Goal: Task Accomplishment & Management: Manage account settings

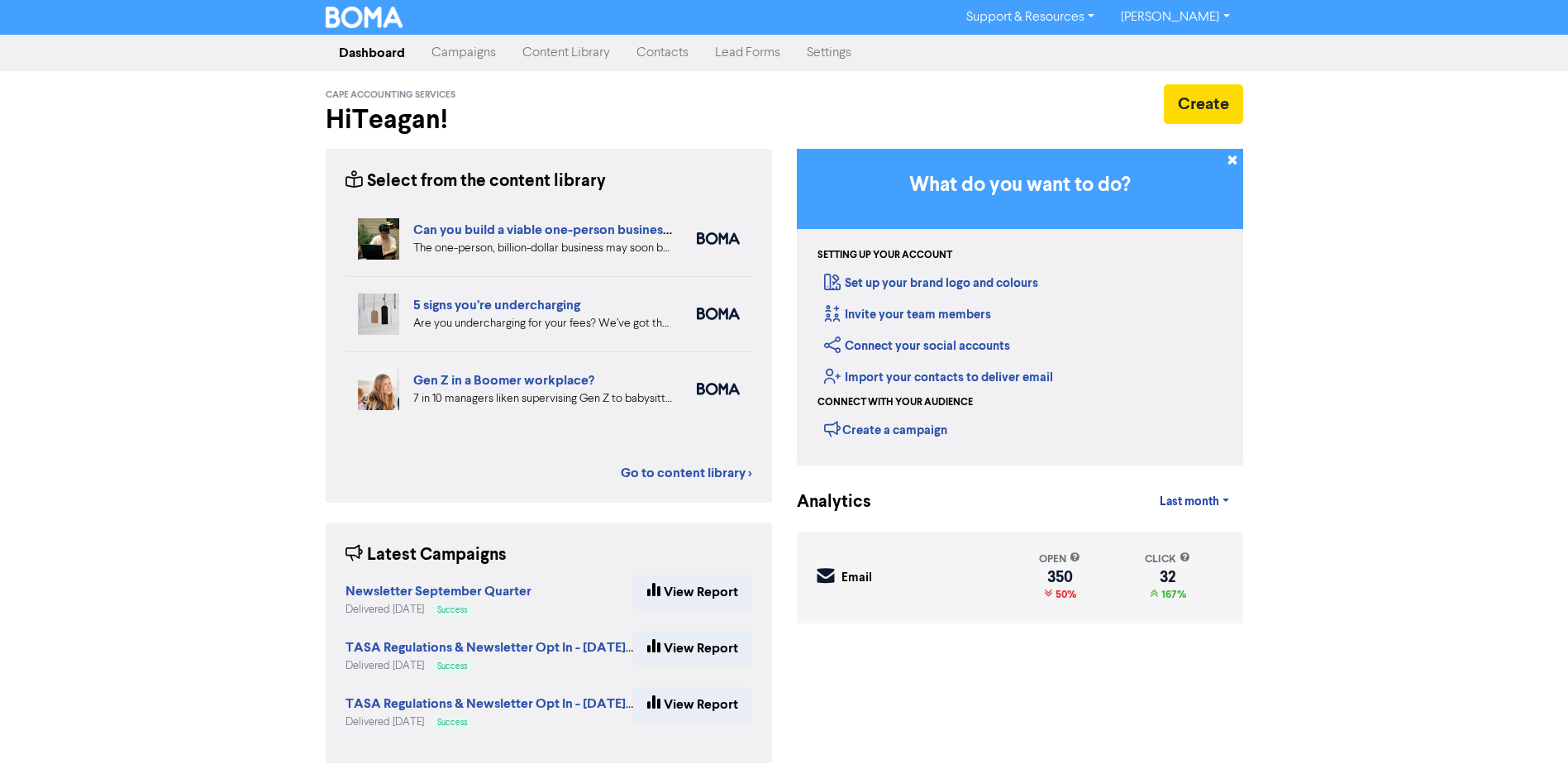
click at [652, 53] on link "Contacts" at bounding box center [663, 53] width 78 height 33
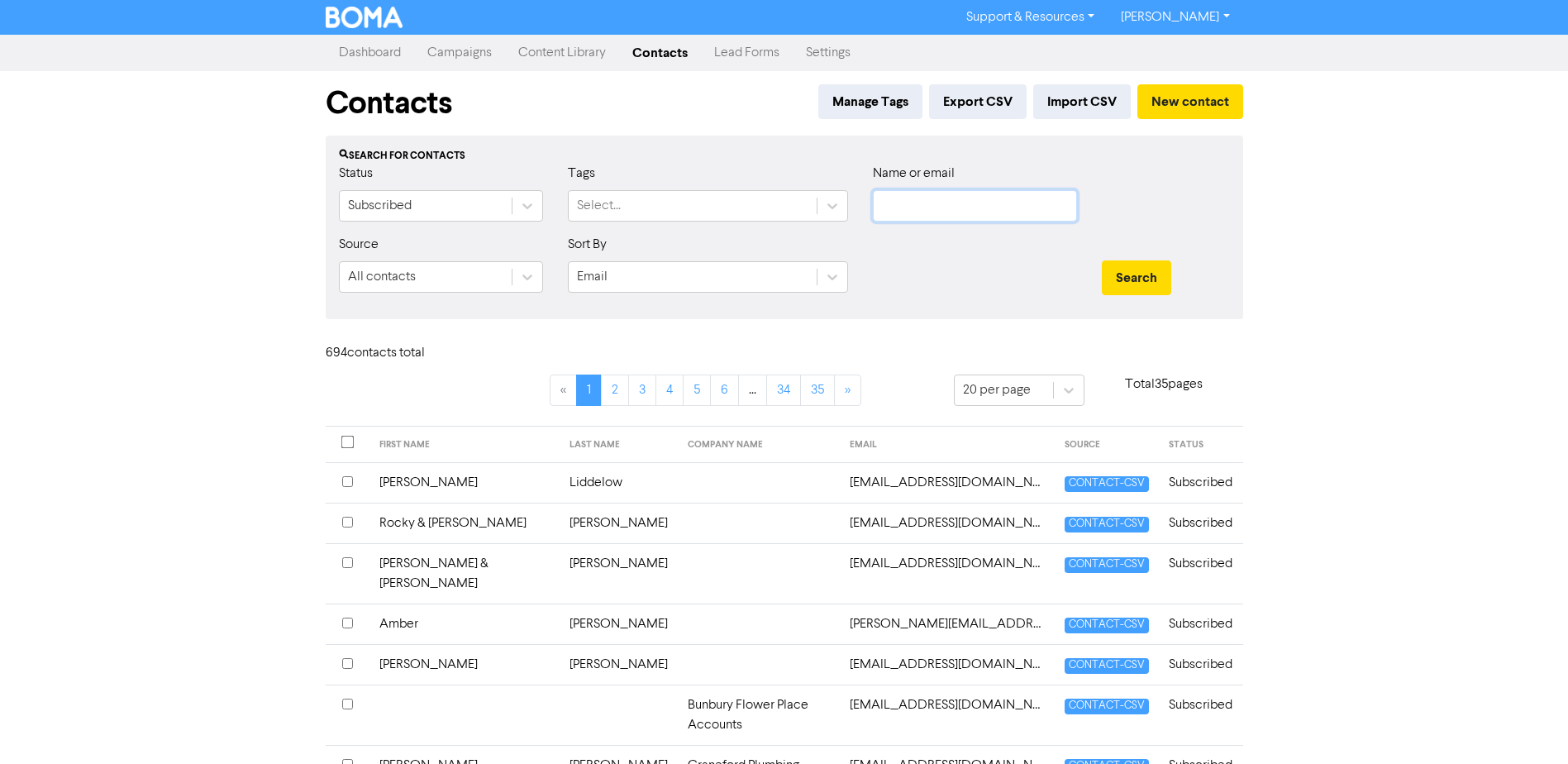
click at [959, 204] on input "text" at bounding box center [974, 206] width 204 height 32
type input "small"
click at [1101, 260] on button "Search" at bounding box center [1136, 277] width 70 height 34
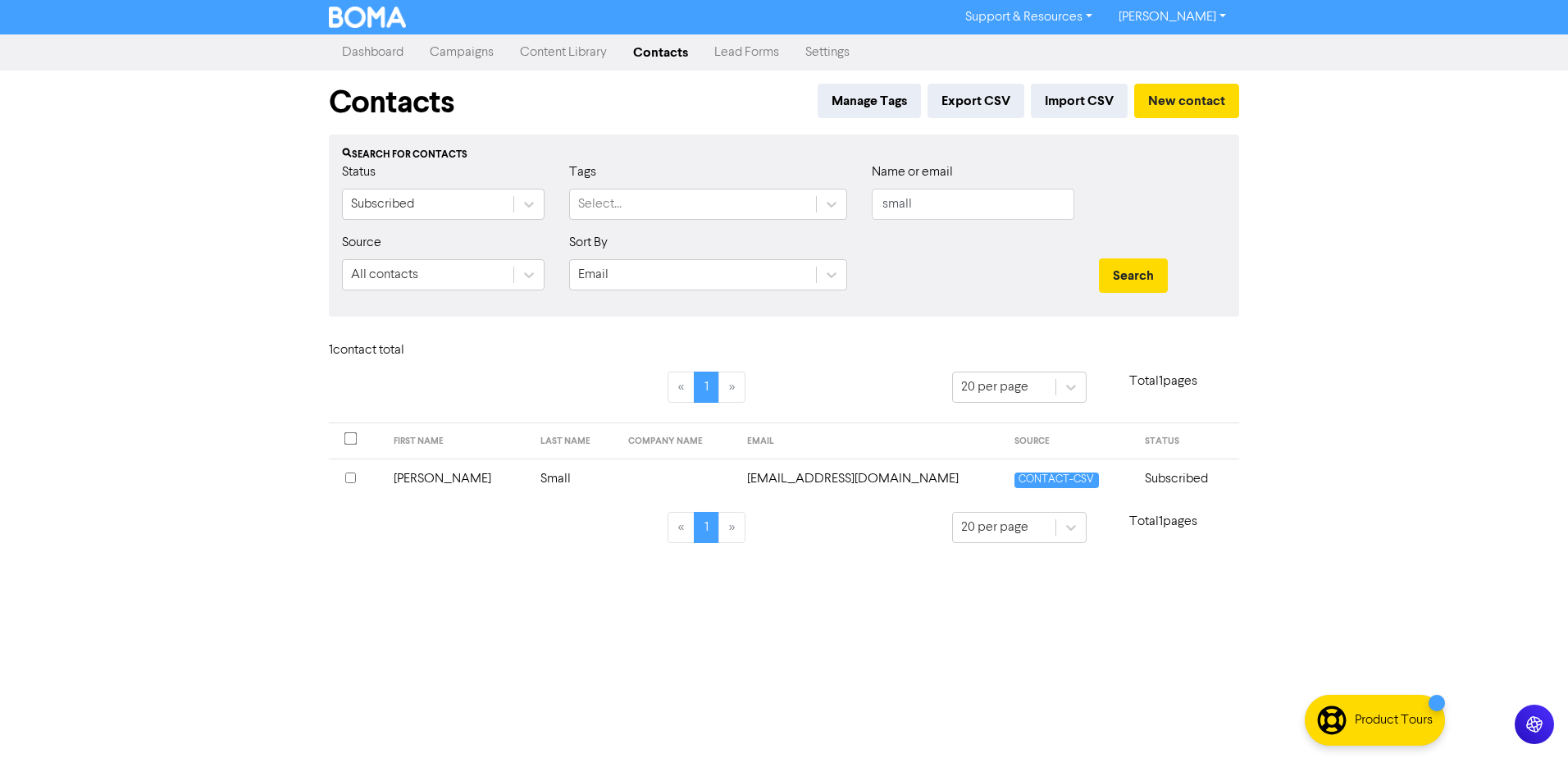
click at [408, 477] on td "[PERSON_NAME]" at bounding box center [457, 478] width 148 height 40
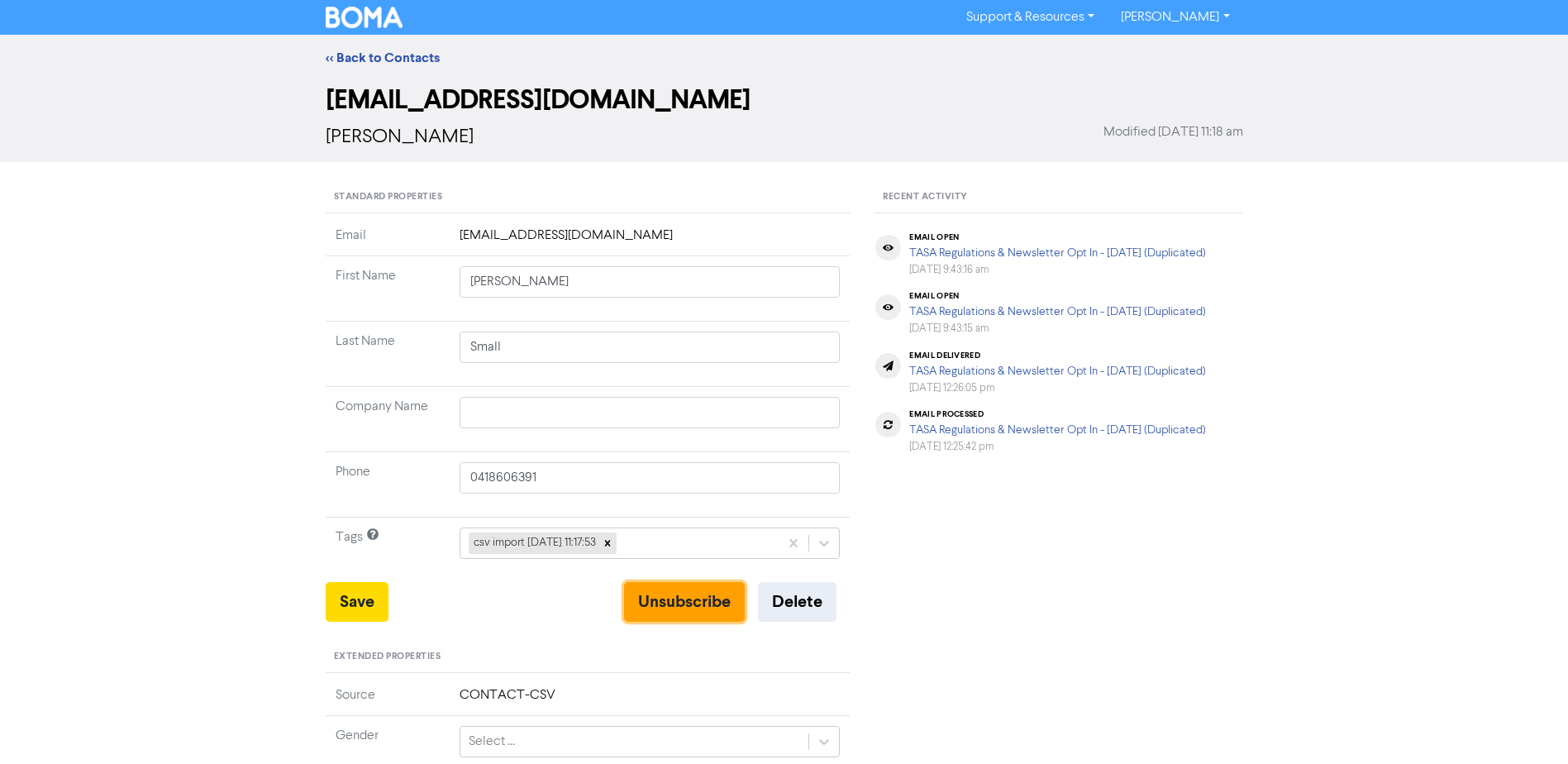
click at [683, 599] on button "Unsubscribe" at bounding box center [685, 600] width 120 height 39
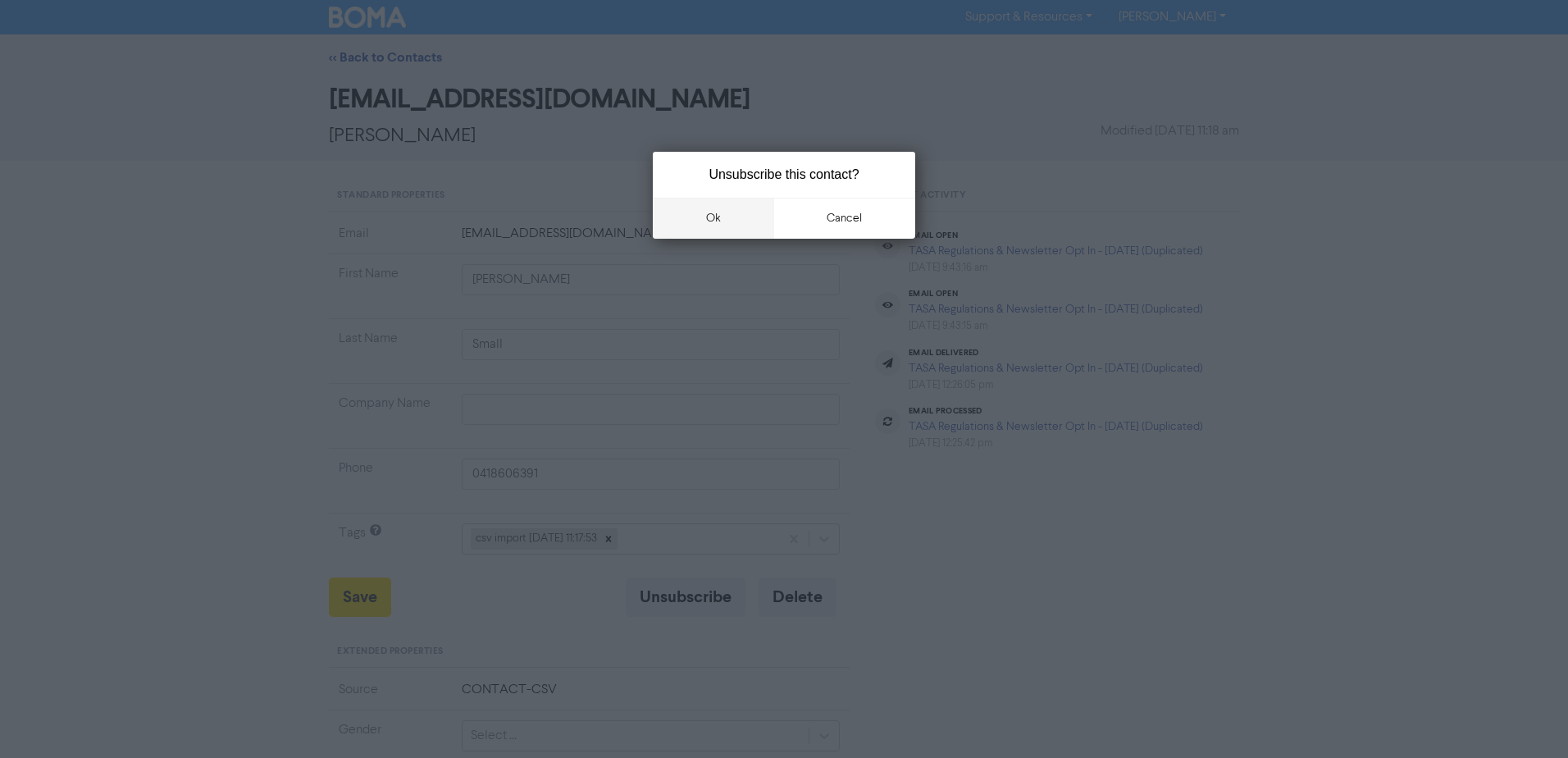
click at [710, 213] on button "ok" at bounding box center [713, 217] width 121 height 41
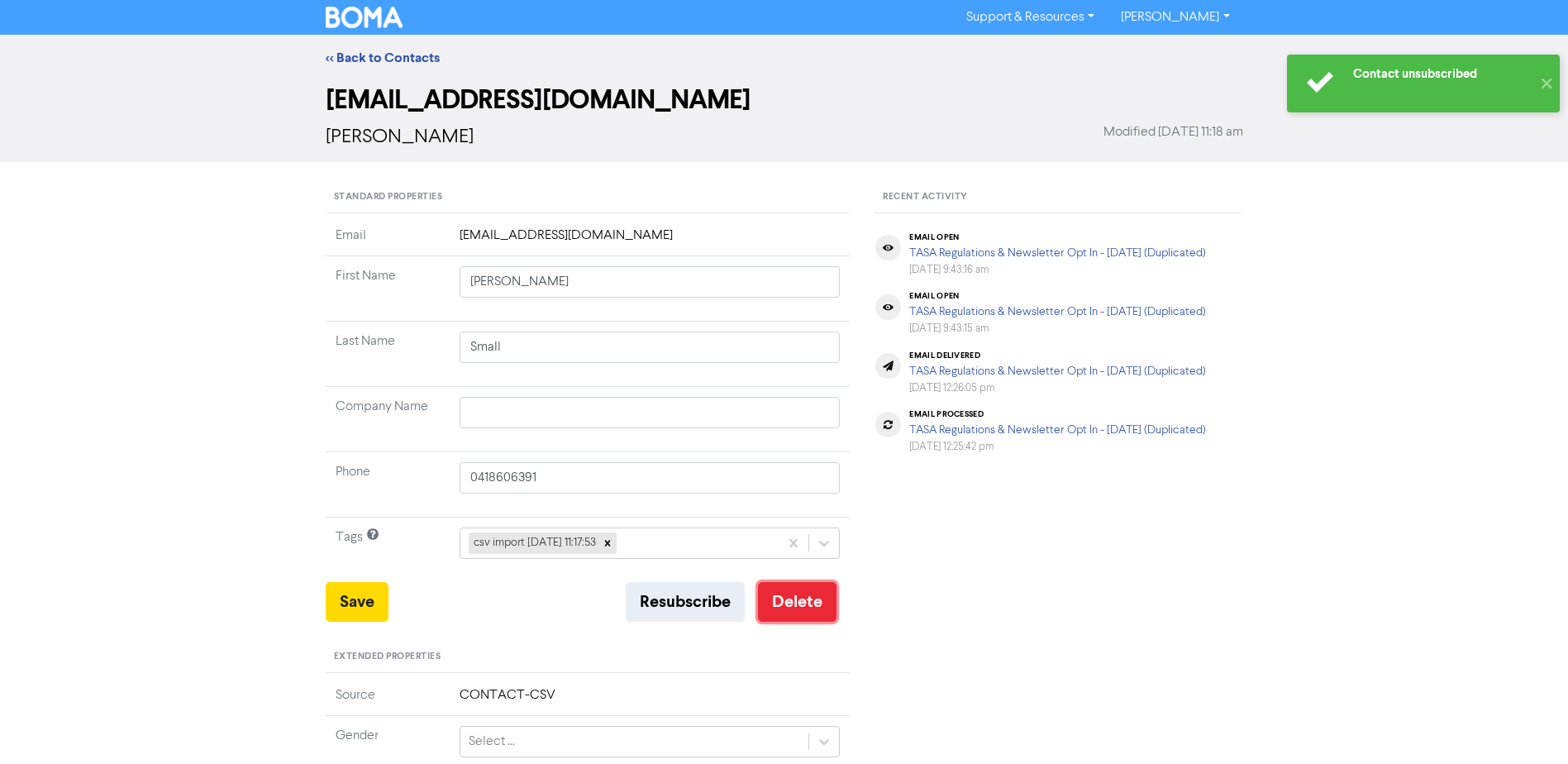
click at [800, 598] on button "Delete" at bounding box center [797, 600] width 78 height 39
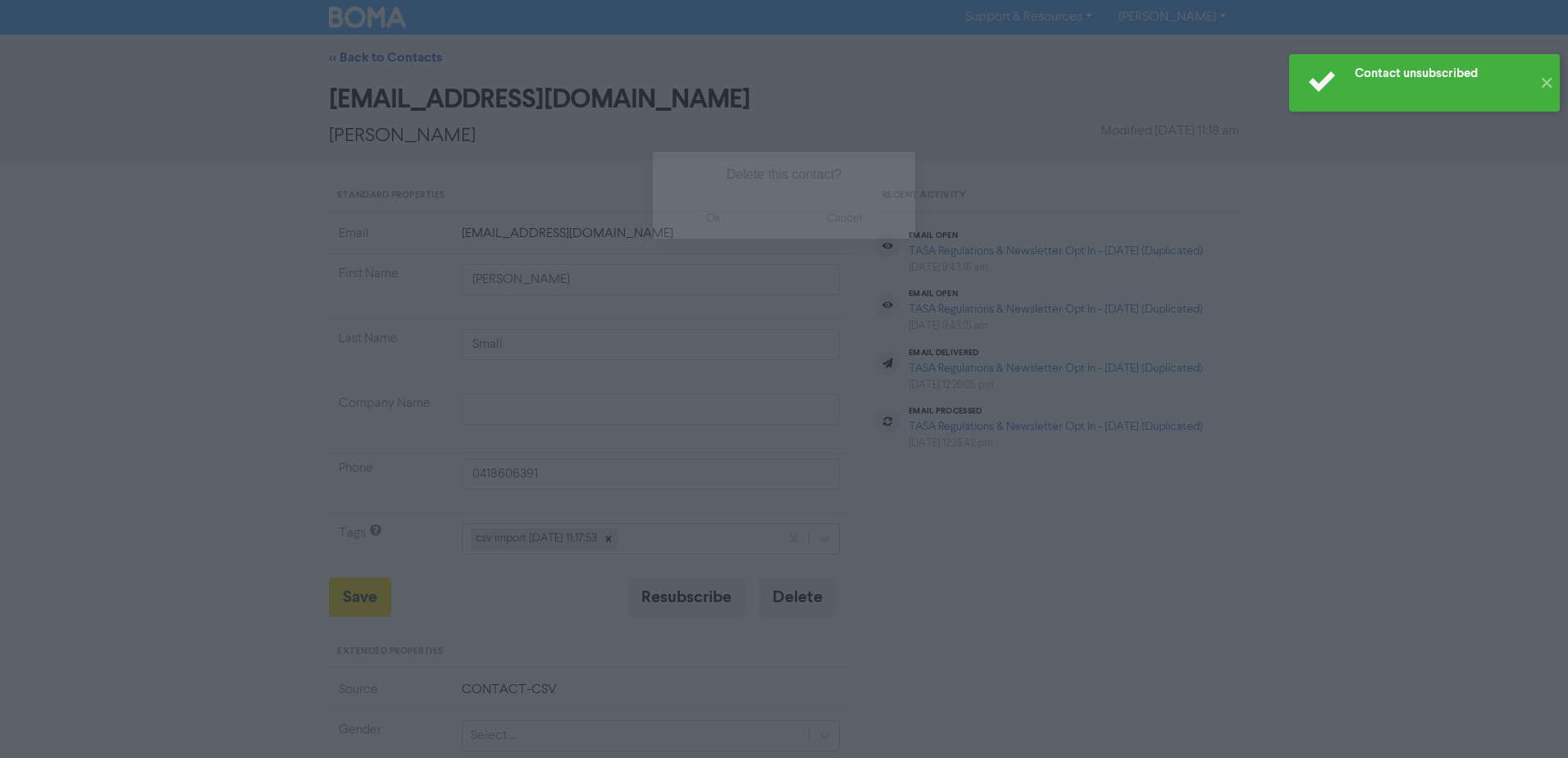
click at [715, 209] on button "ok" at bounding box center [713, 217] width 121 height 41
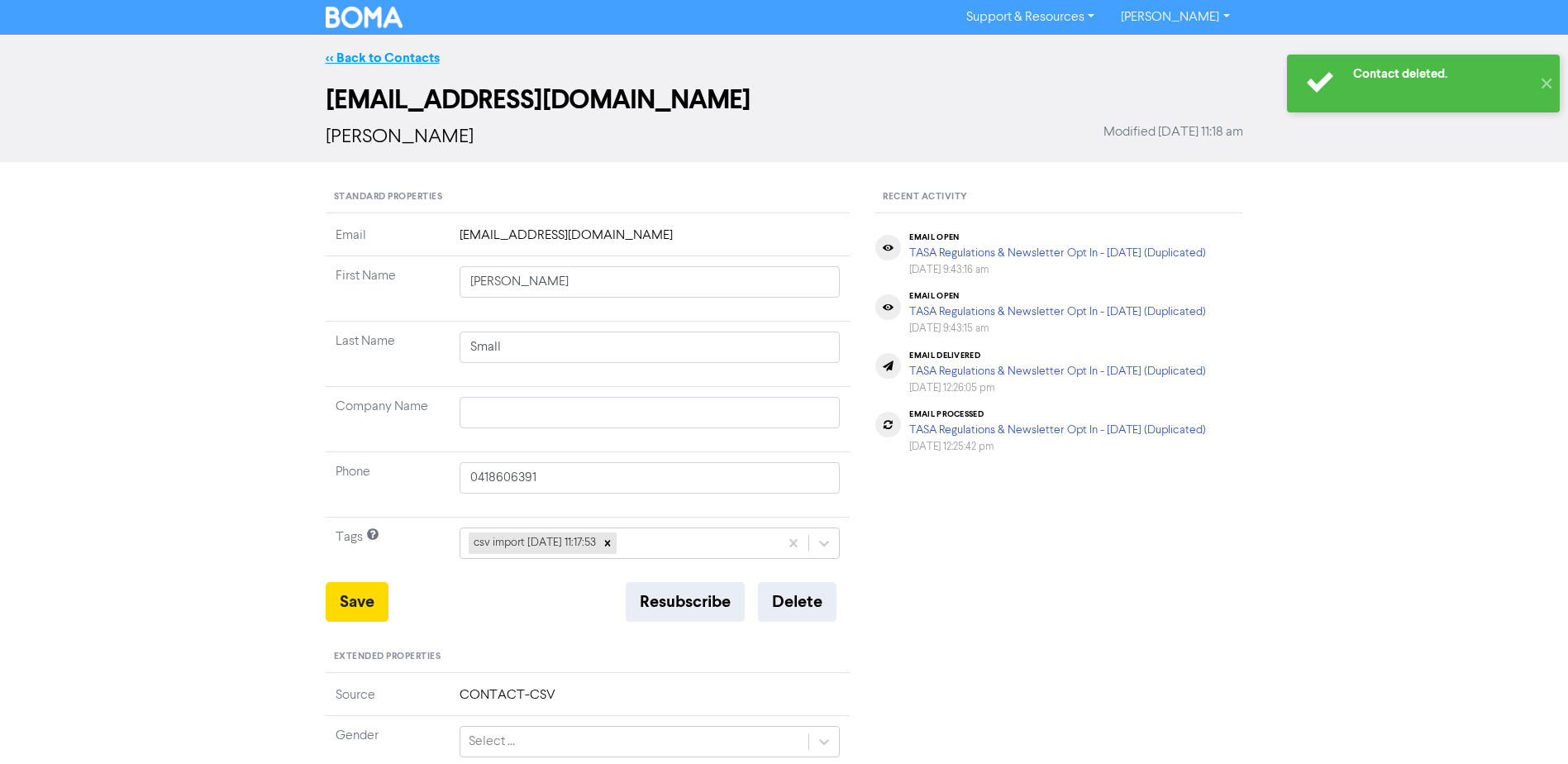
click at [371, 52] on link "<< Back to Contacts" at bounding box center [382, 57] width 114 height 16
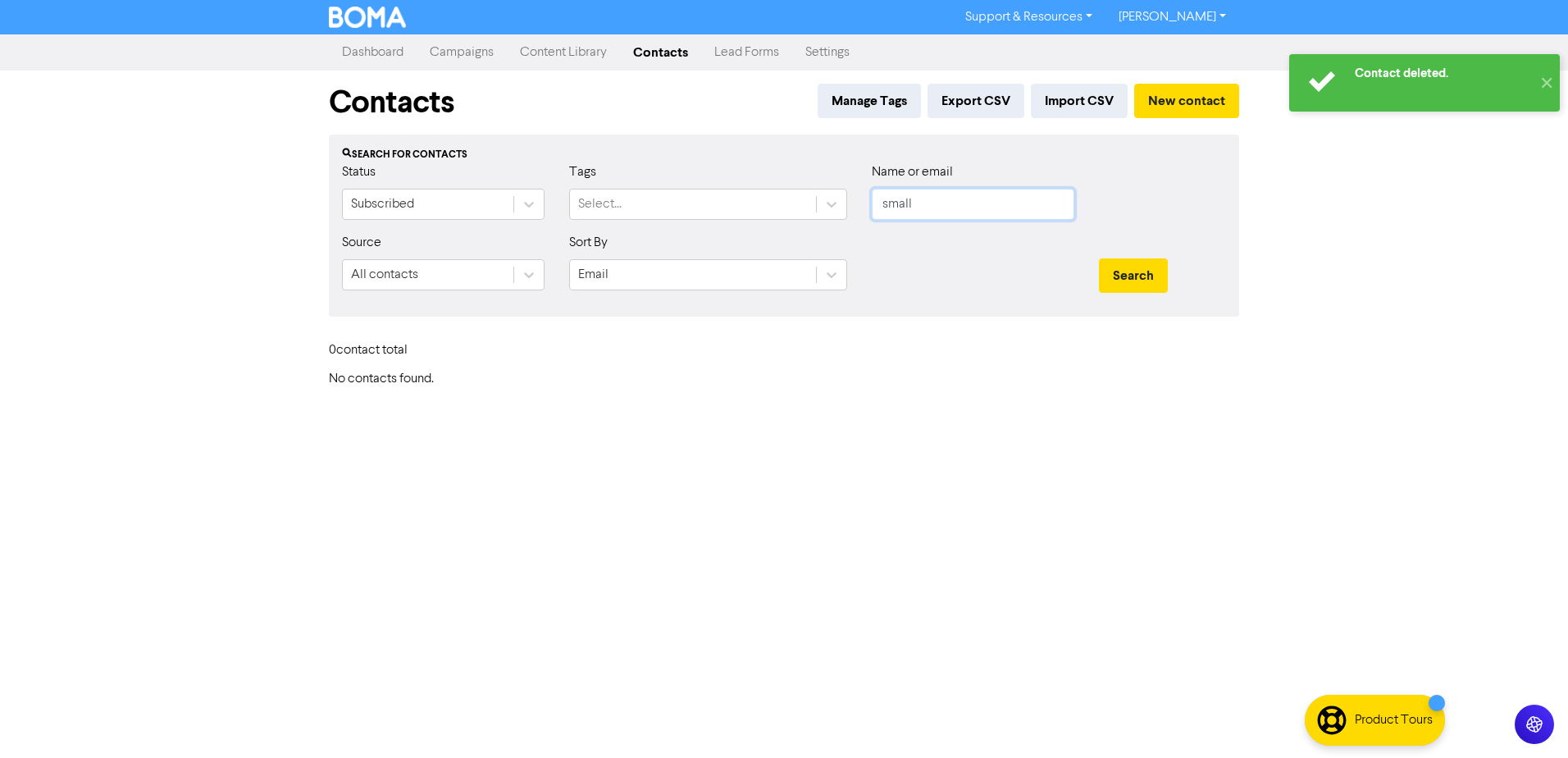
click at [968, 206] on input "small" at bounding box center [972, 204] width 202 height 31
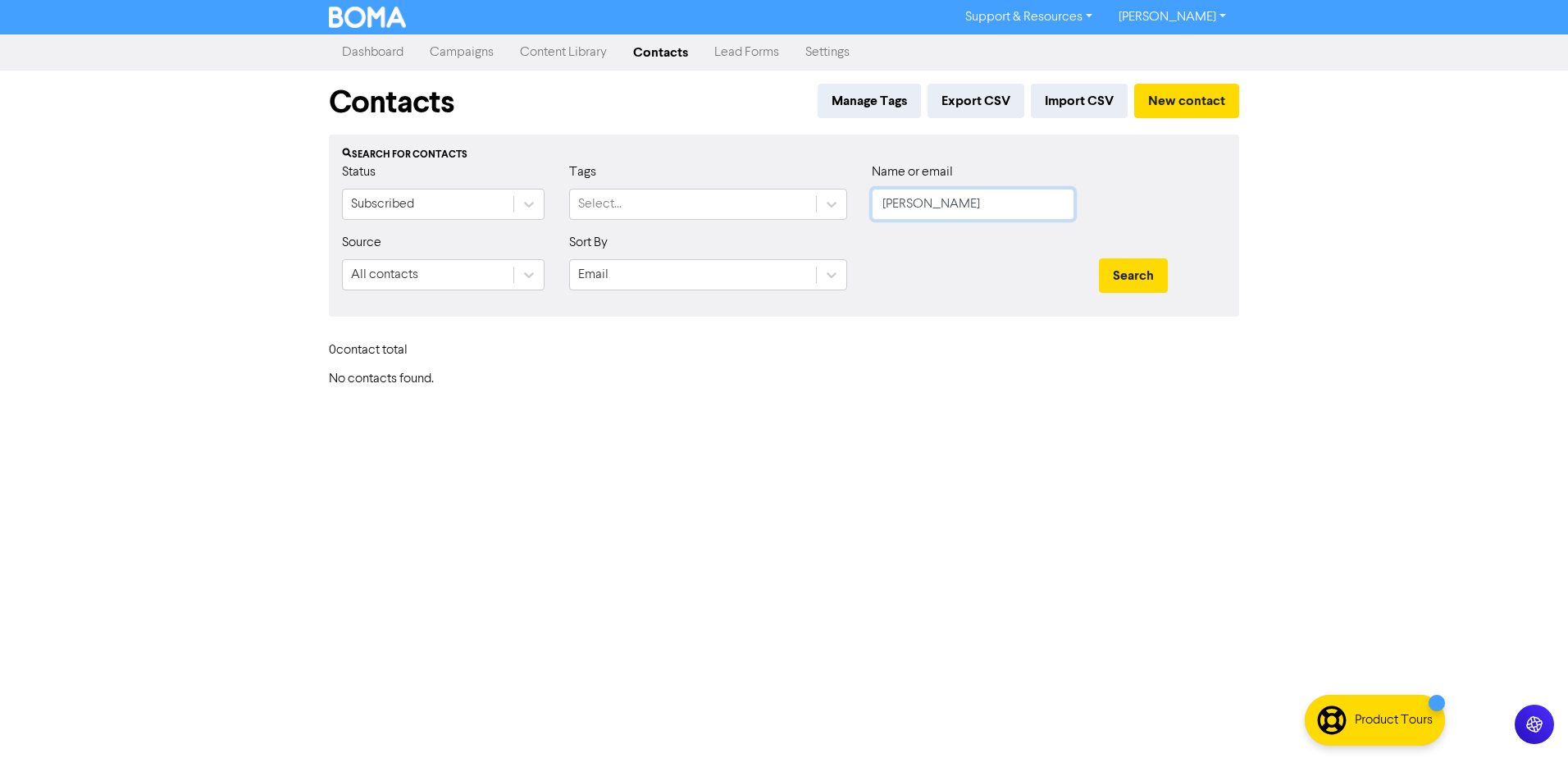
type input "[PERSON_NAME]"
click at [1098, 258] on button "Search" at bounding box center [1133, 275] width 69 height 34
drag, startPoint x: 968, startPoint y: 206, endPoint x: 787, endPoint y: 212, distance: 181.1
click at [792, 212] on div "Status Subscribed Tags Select... Name or email [PERSON_NAME]" at bounding box center [784, 197] width 909 height 70
click at [1098, 258] on button "Search" at bounding box center [1133, 275] width 69 height 34
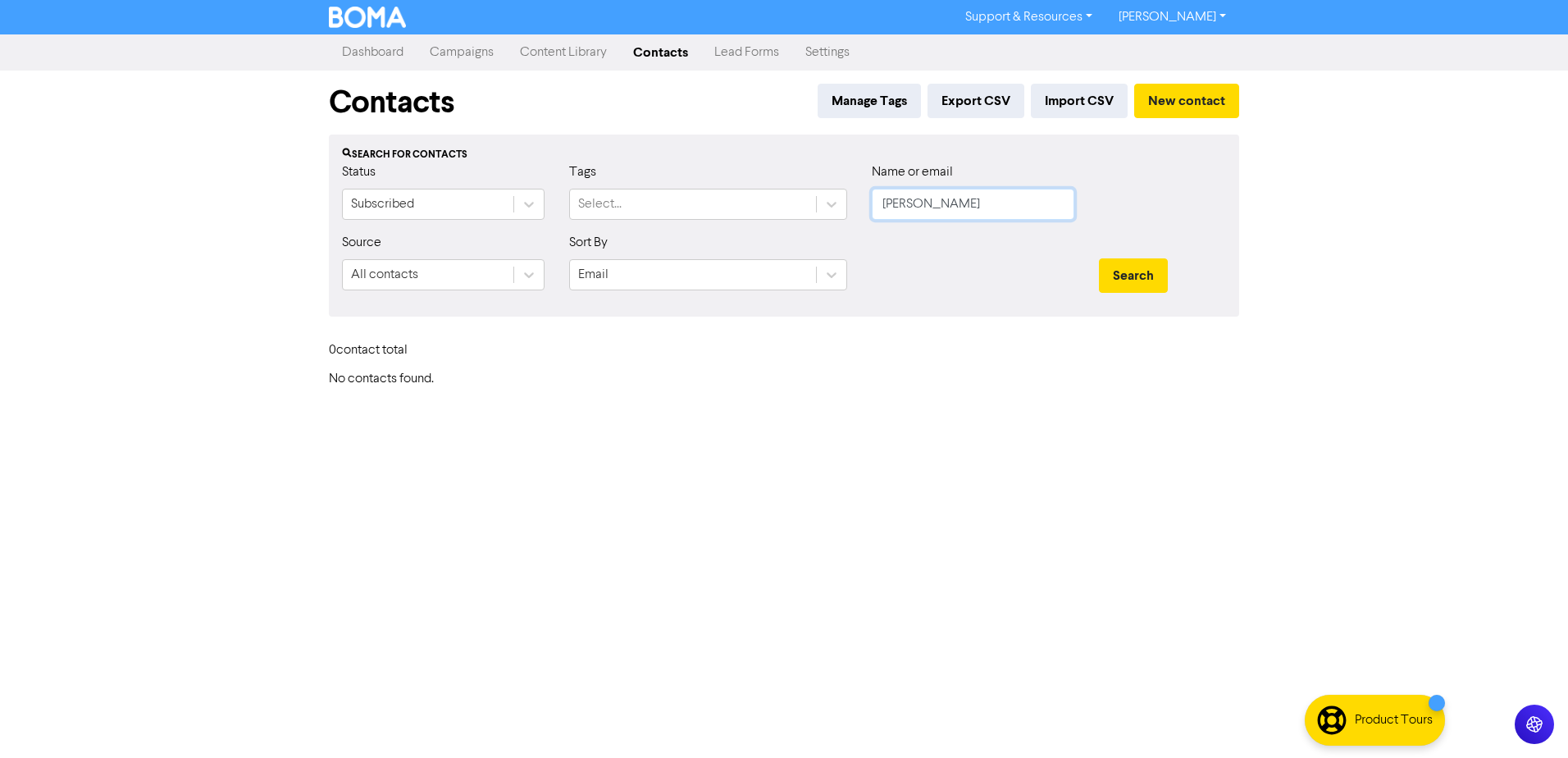
click at [1098, 258] on button "Search" at bounding box center [1133, 275] width 69 height 34
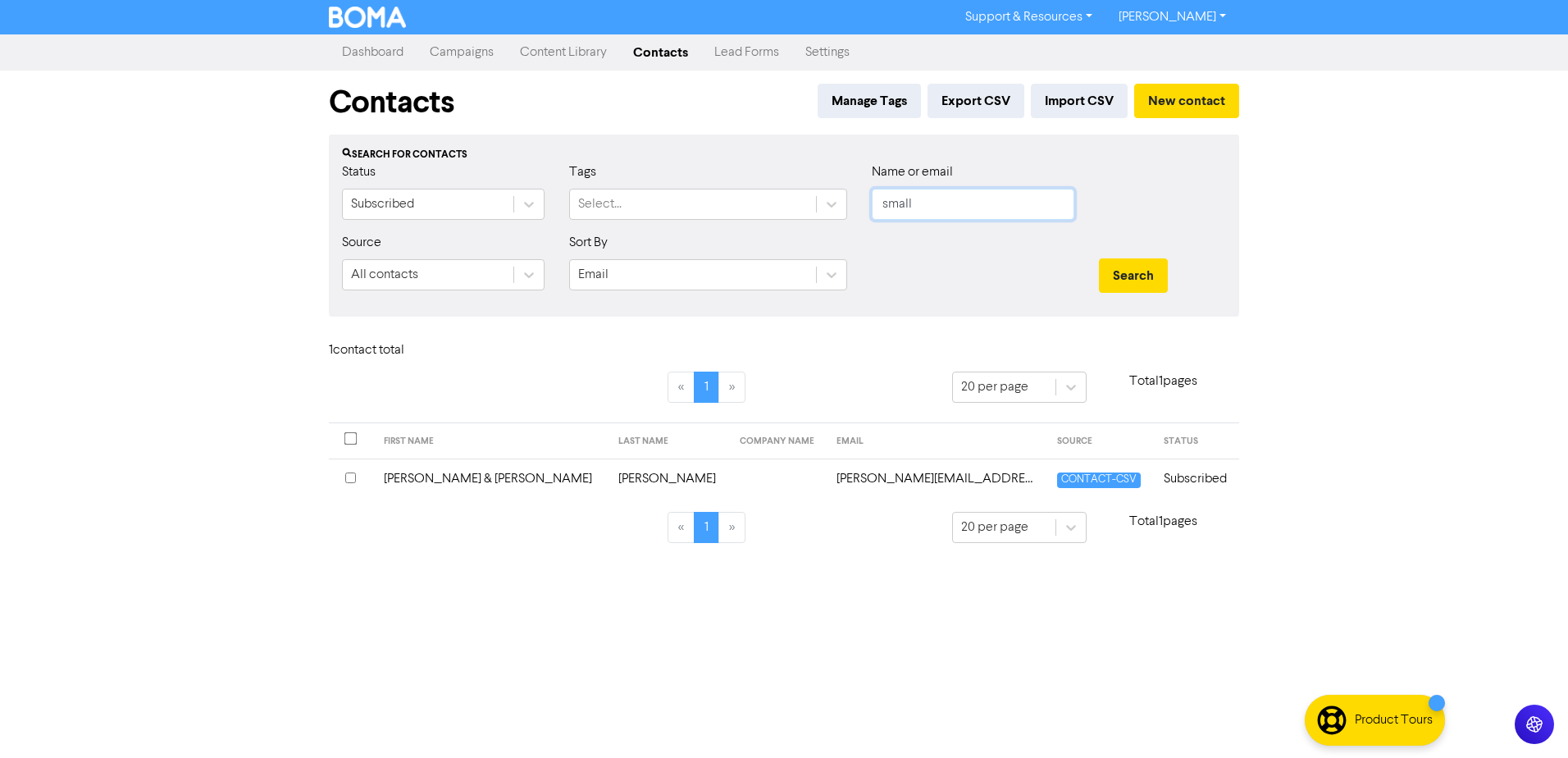
click at [1098, 258] on button "Search" at bounding box center [1133, 275] width 69 height 34
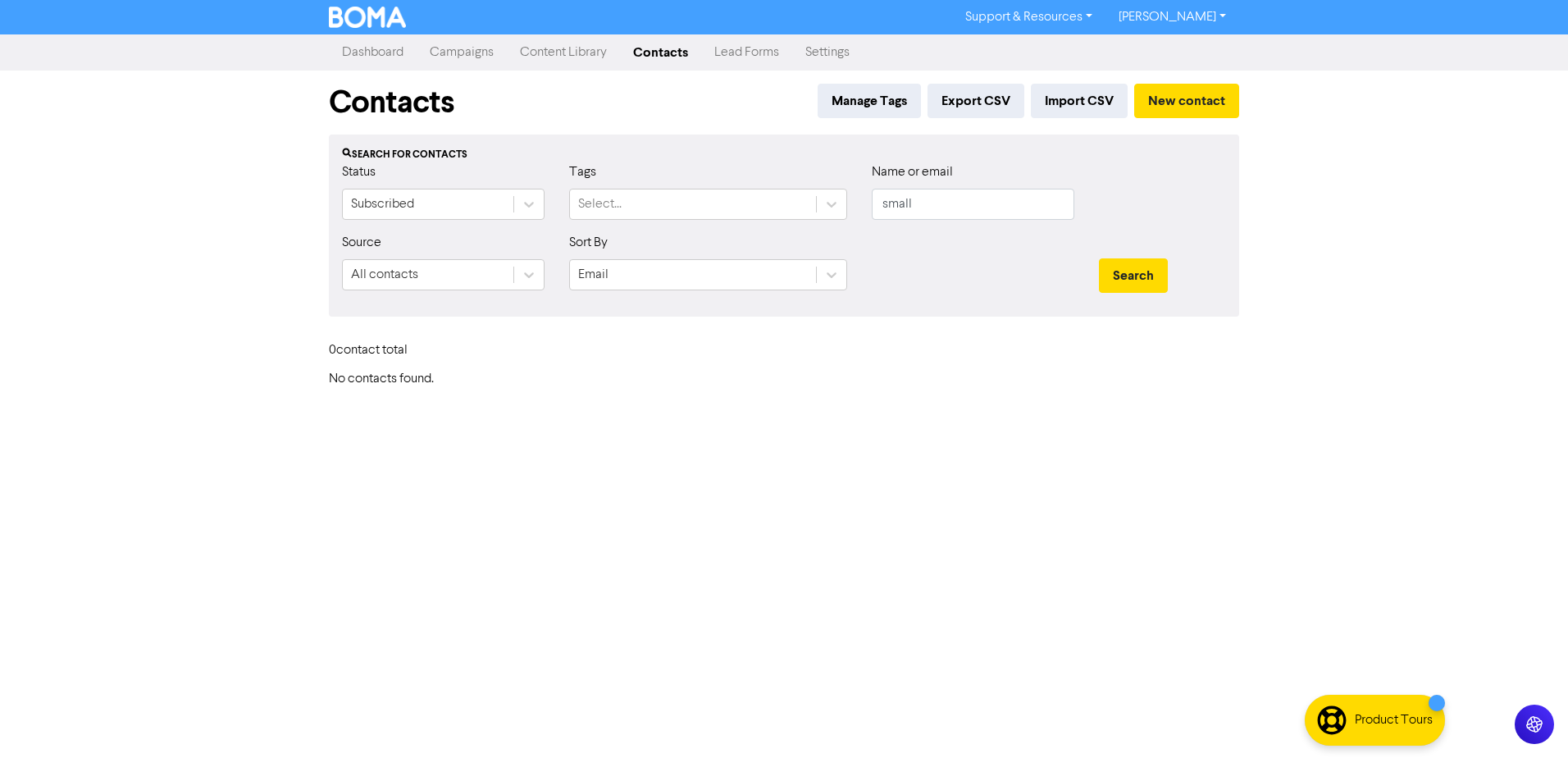
click at [660, 392] on div "Support & Resources Video Tutorials FAQ & Guides Marketing Education [PERSON_NA…" at bounding box center [784, 379] width 1568 height 758
click at [526, 274] on icon at bounding box center [528, 275] width 9 height 6
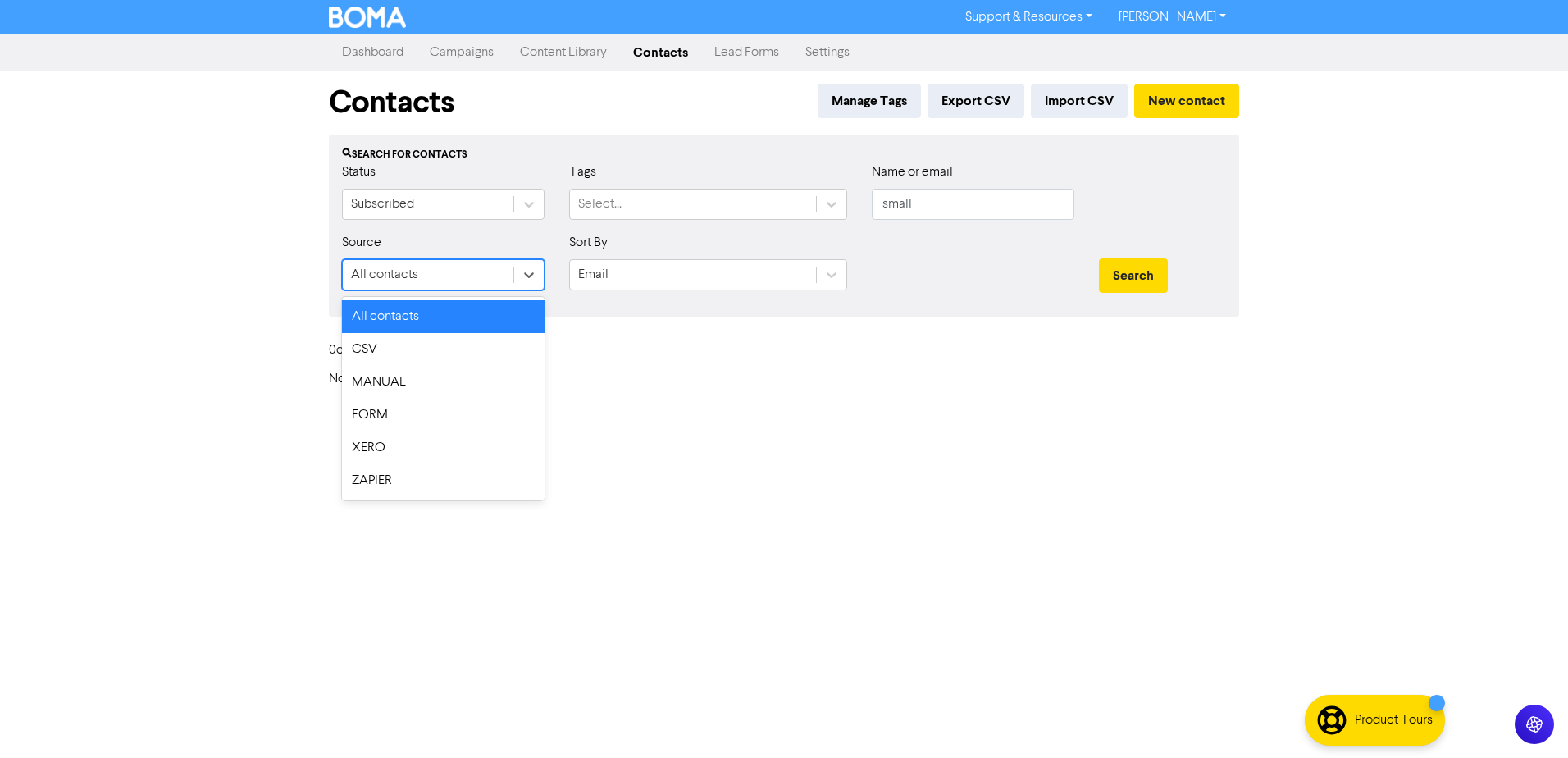
click at [607, 382] on h6 "No contacts found." at bounding box center [784, 379] width 910 height 15
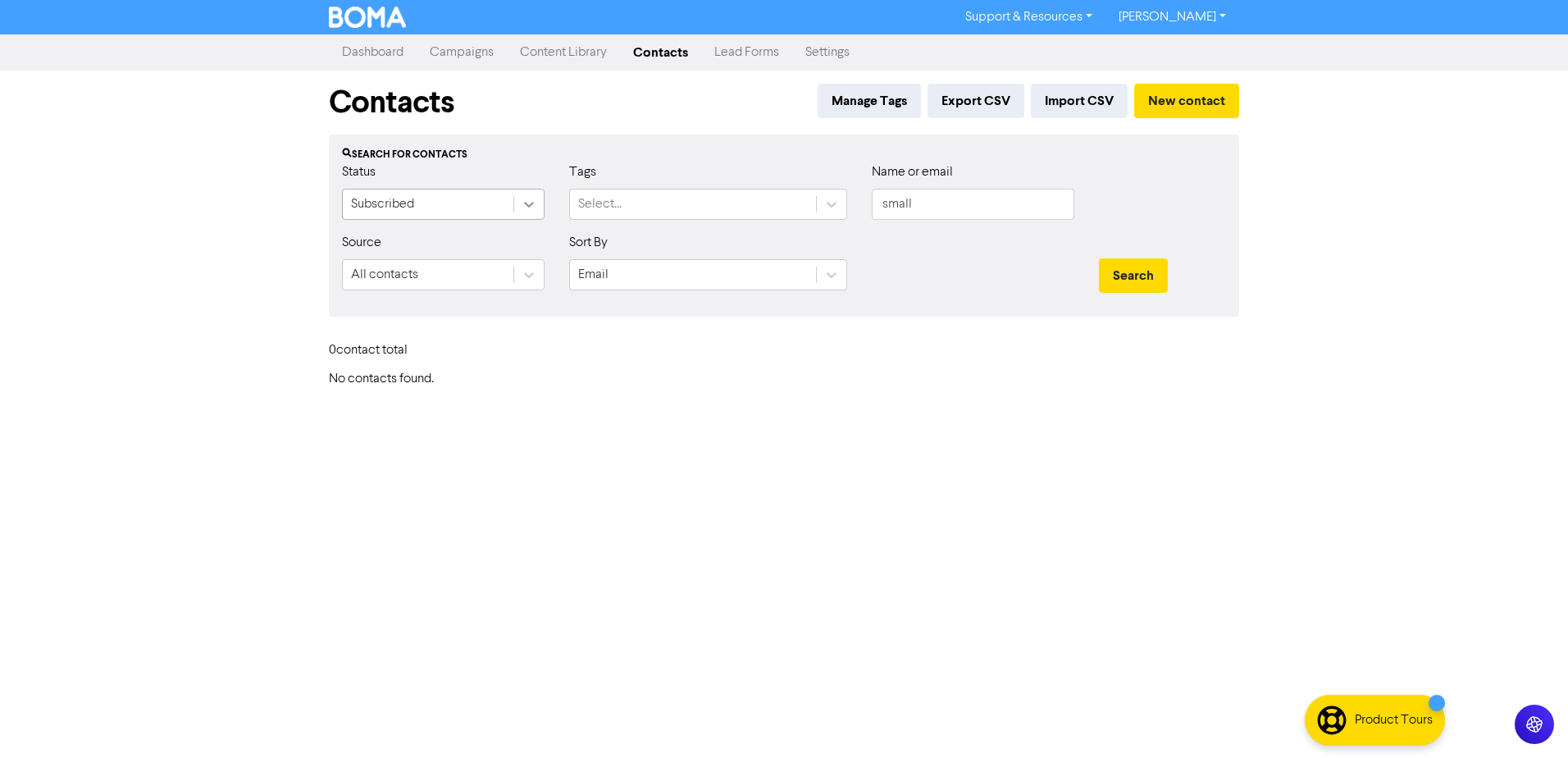
click at [523, 198] on icon at bounding box center [528, 204] width 16 height 16
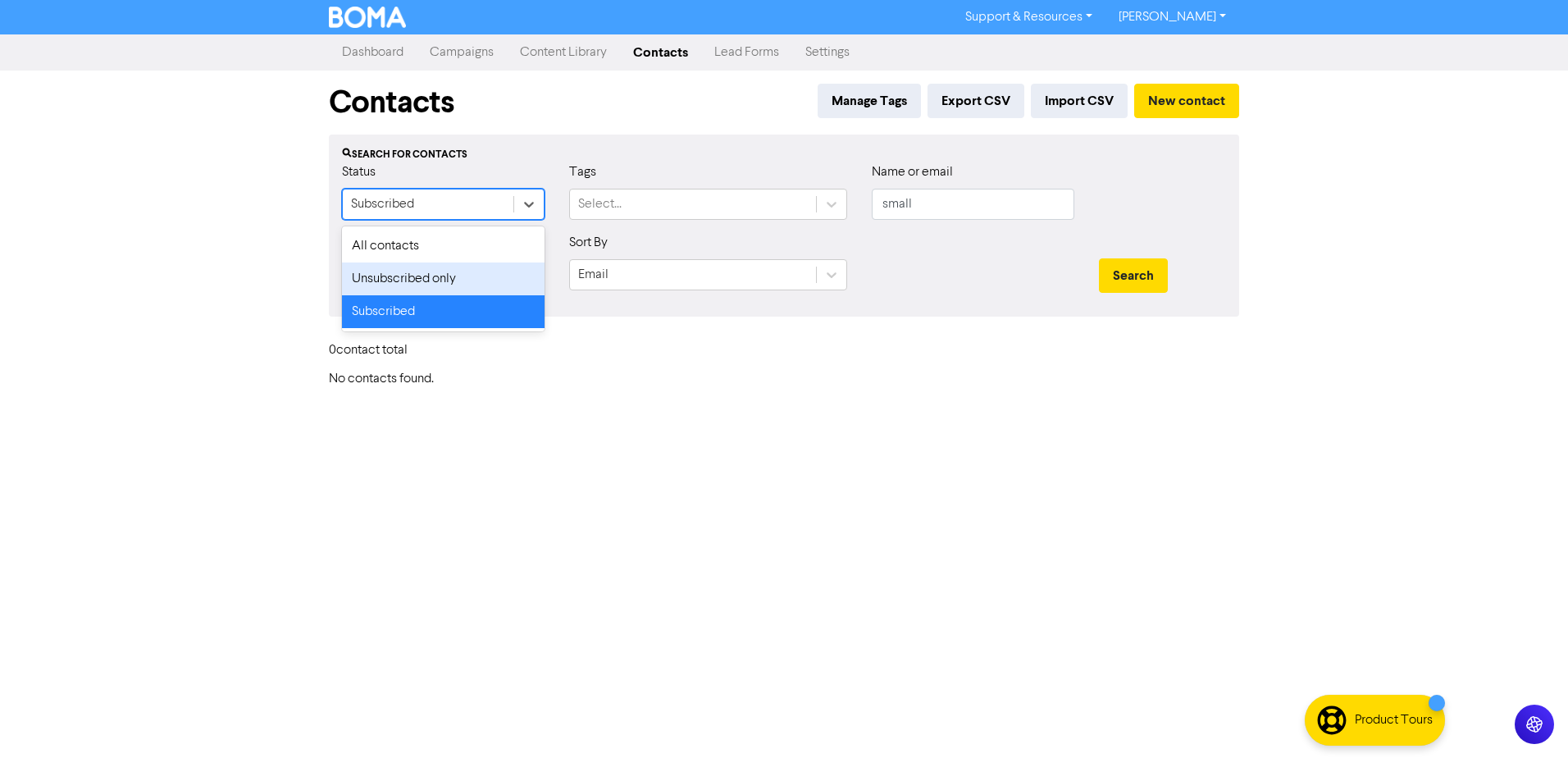
click at [461, 287] on div "Unsubscribed only" at bounding box center [442, 279] width 202 height 33
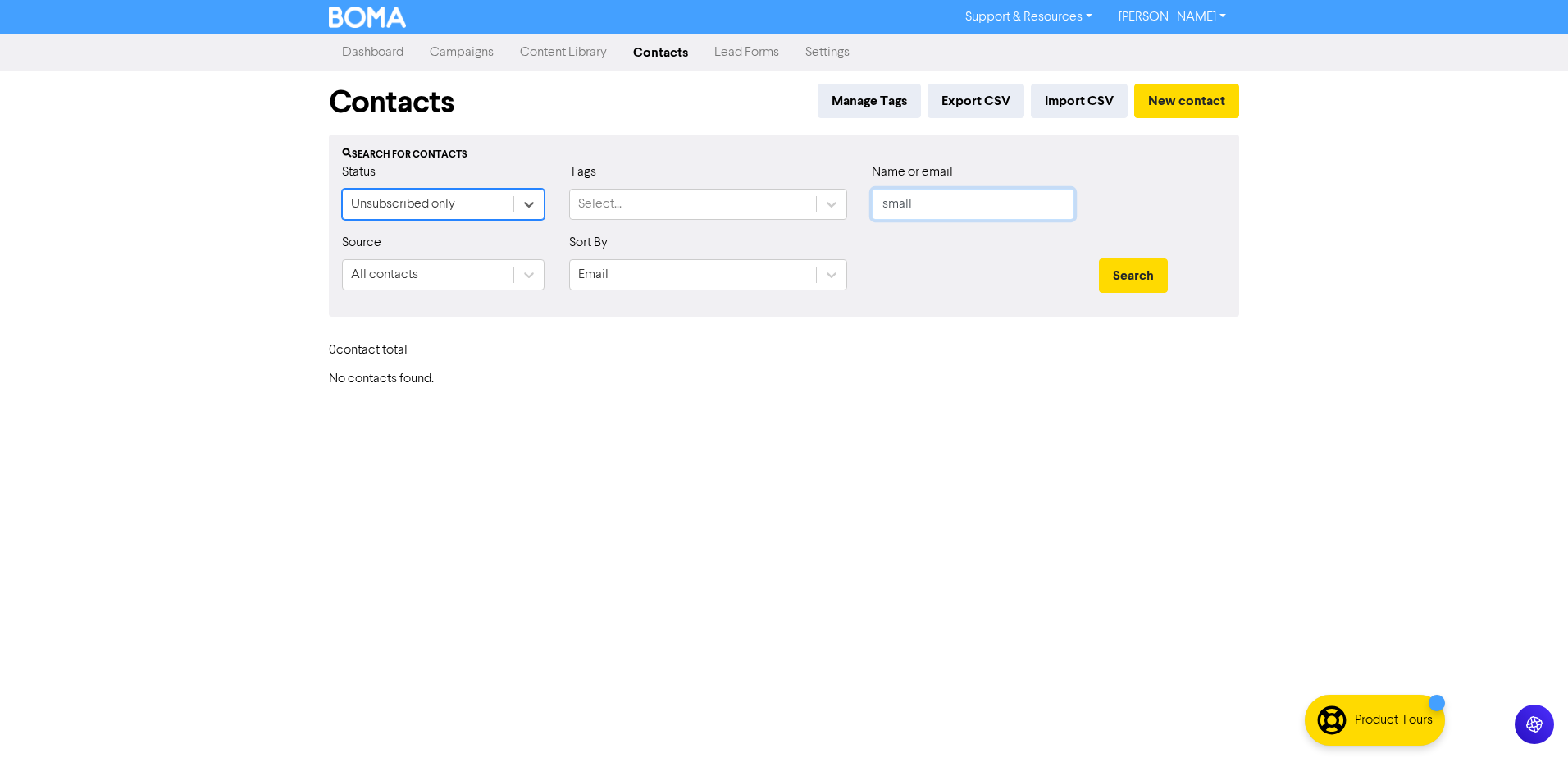
click at [984, 202] on input "small" at bounding box center [972, 204] width 202 height 31
click at [1098, 258] on button "Search" at bounding box center [1133, 275] width 69 height 34
drag, startPoint x: 888, startPoint y: 201, endPoint x: 767, endPoint y: 213, distance: 121.6
click at [802, 209] on div "Status Unsubscribed only Tags Select... Name or email small" at bounding box center [784, 197] width 909 height 70
click at [1098, 258] on button "Search" at bounding box center [1133, 275] width 69 height 34
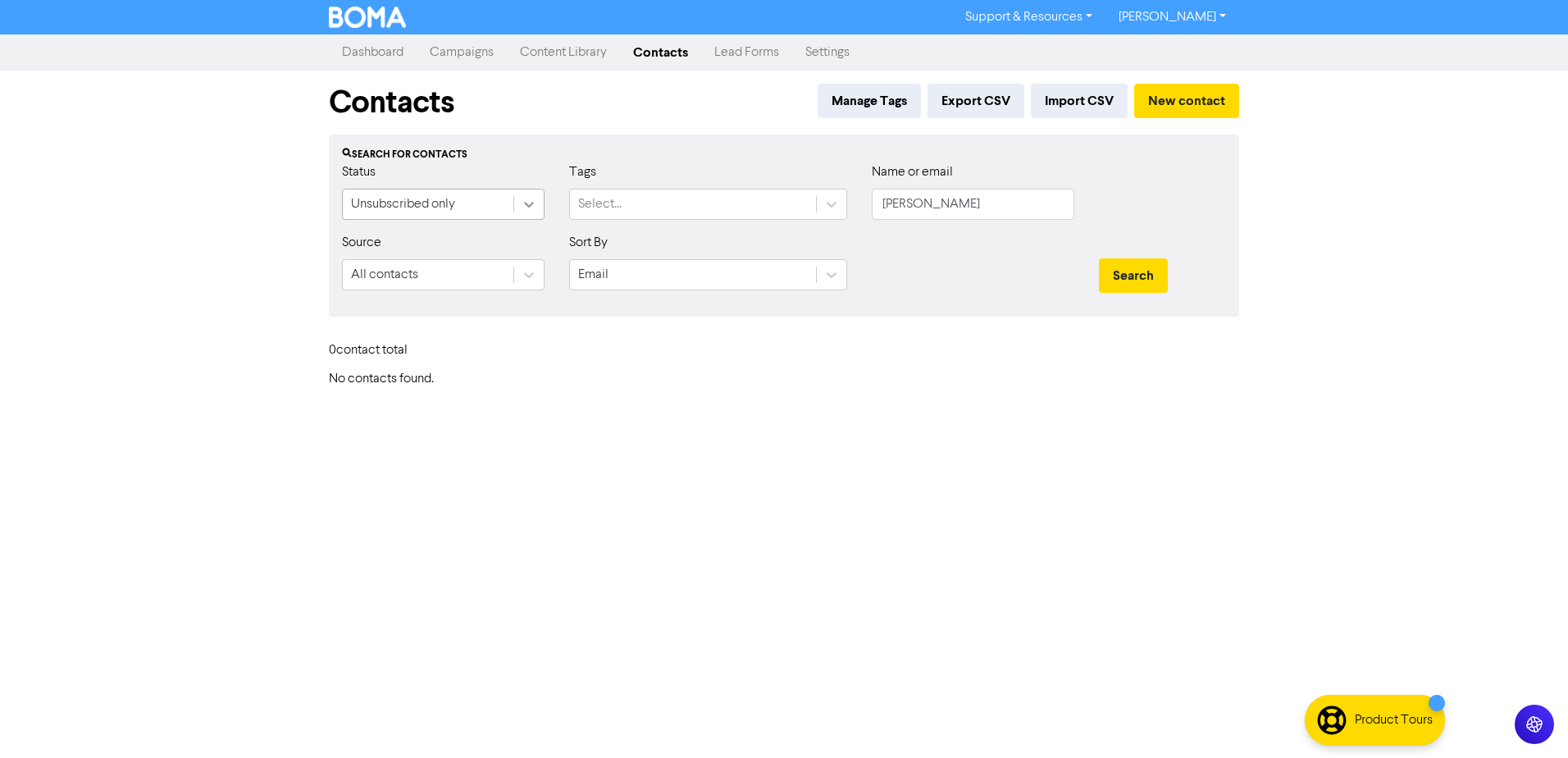
click at [528, 210] on icon at bounding box center [528, 204] width 16 height 16
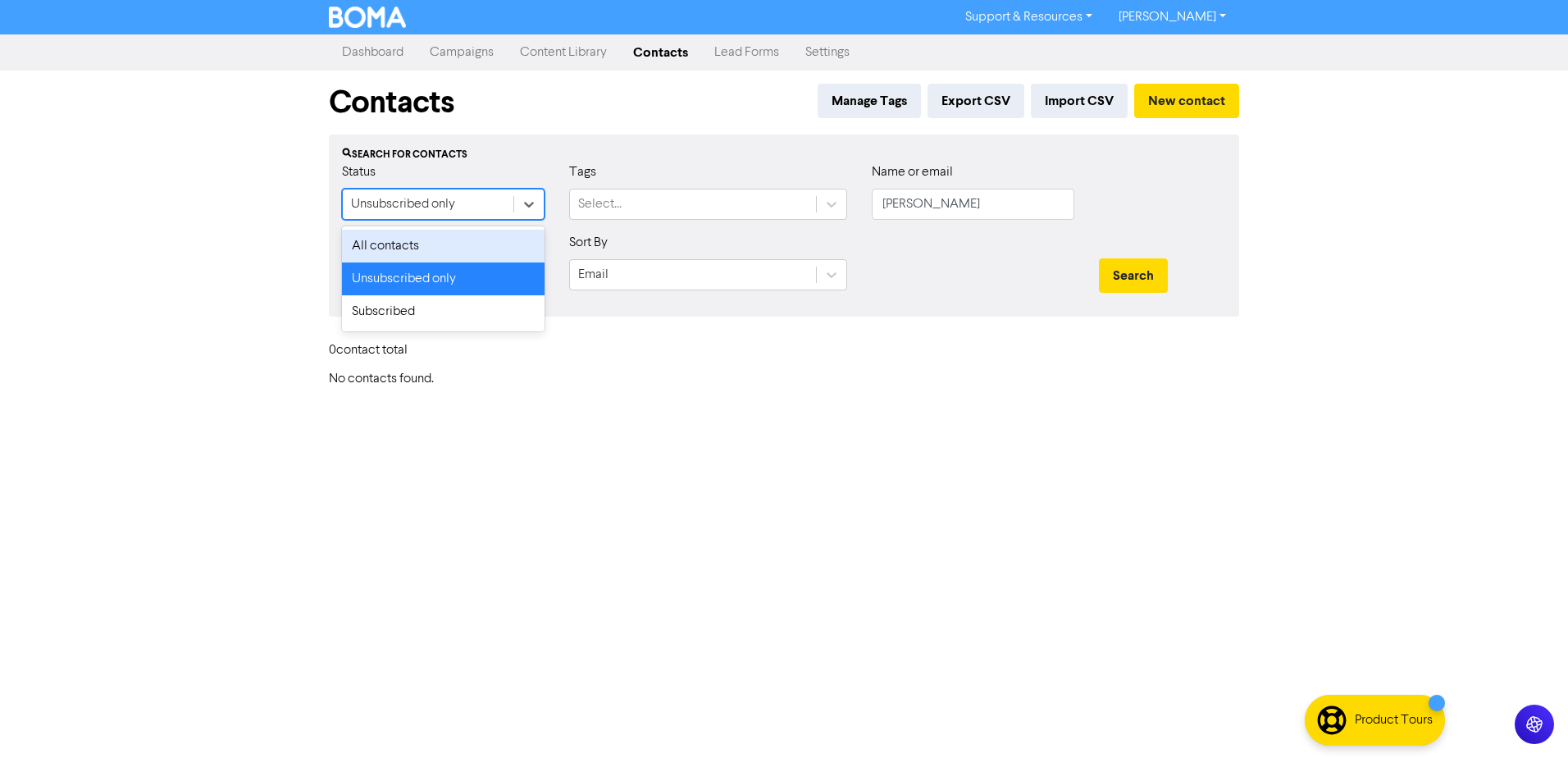
click at [478, 248] on div "All contacts" at bounding box center [442, 246] width 202 height 33
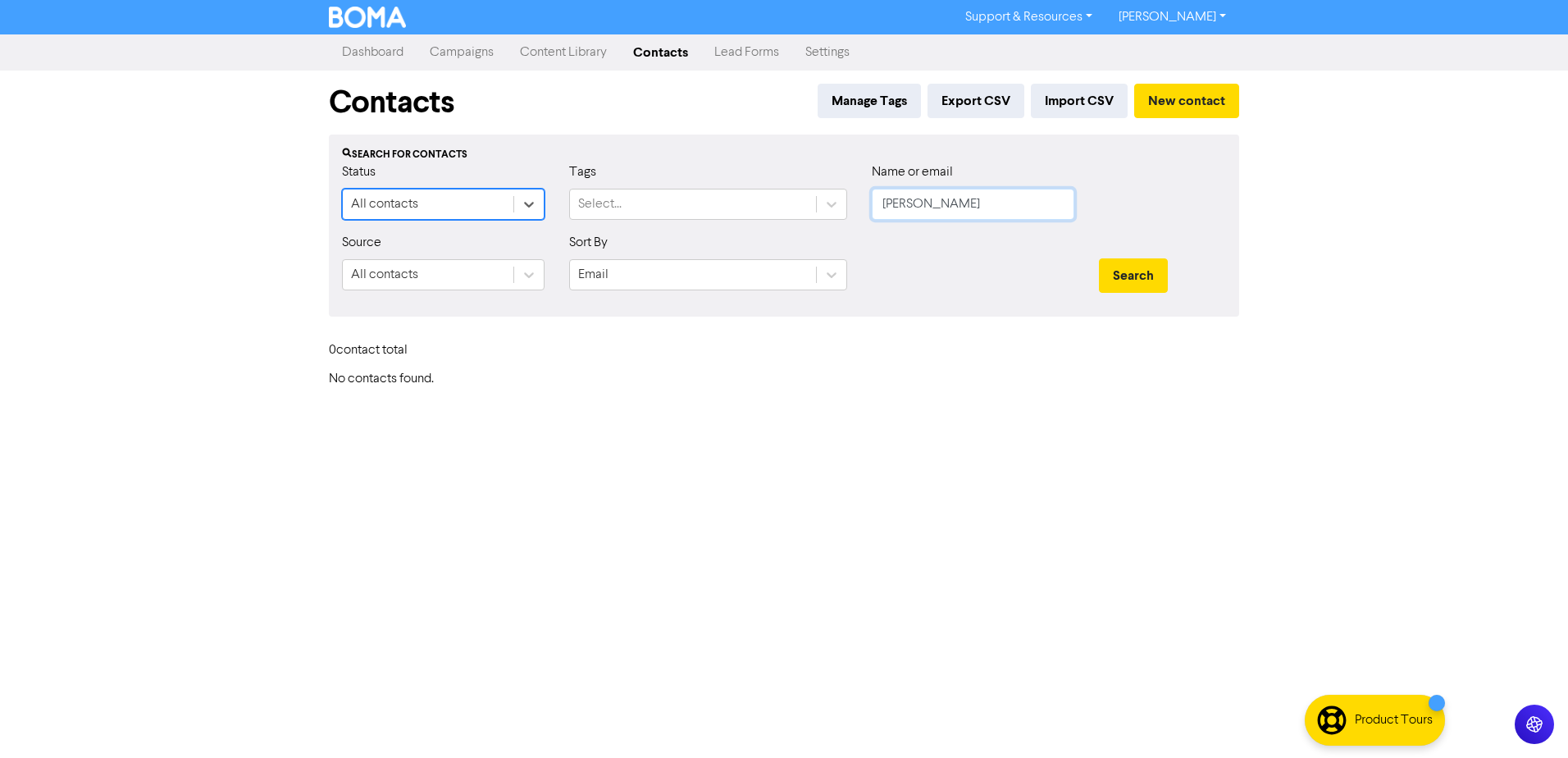
click at [1016, 197] on input "[PERSON_NAME]" at bounding box center [972, 204] width 202 height 31
type input "small"
click at [1098, 258] on button "Search" at bounding box center [1133, 275] width 69 height 34
click at [918, 415] on div "Support & Resources Video Tutorials FAQ & Guides Marketing Education [PERSON_NA…" at bounding box center [784, 379] width 1568 height 758
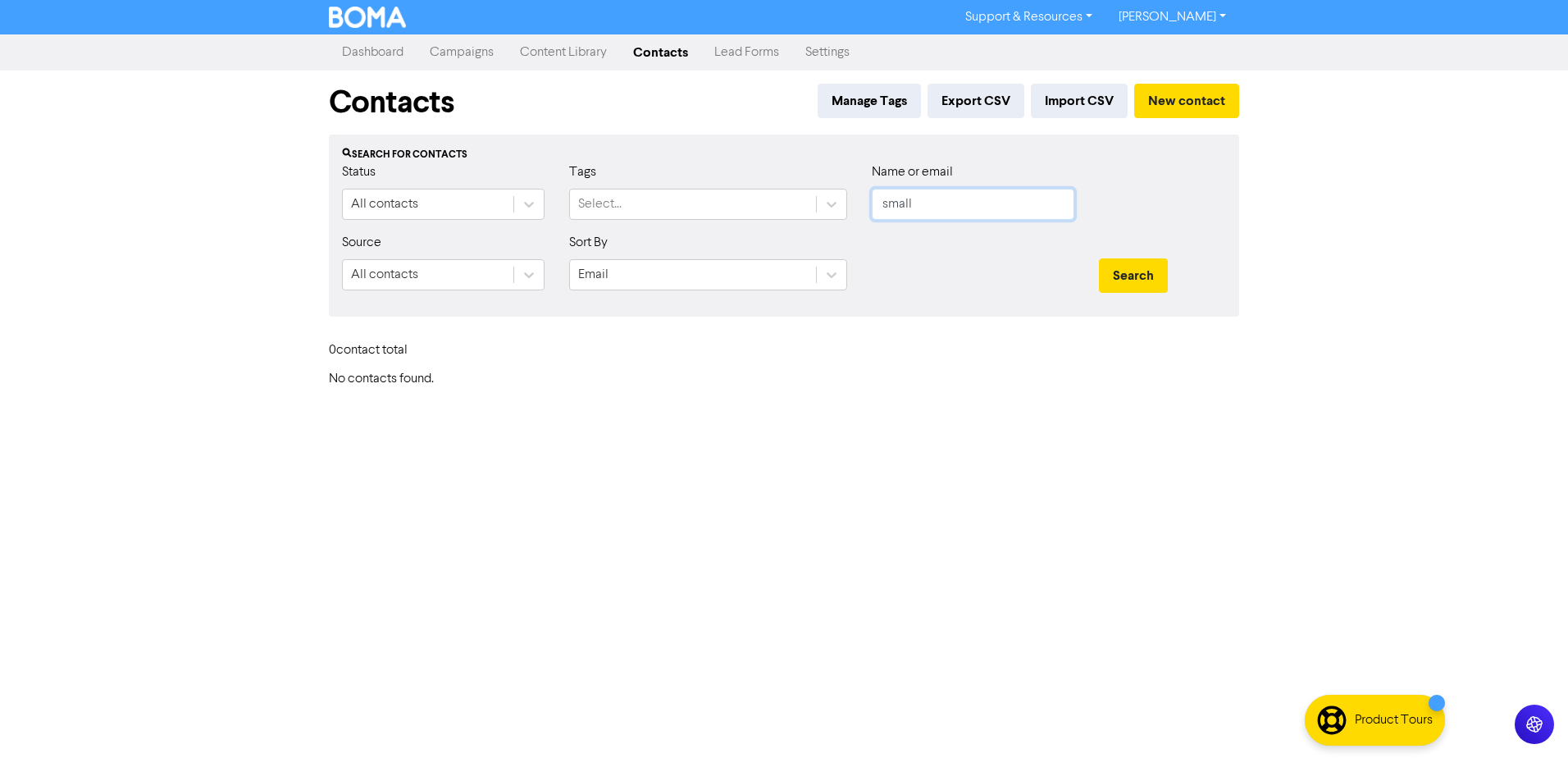
click at [1008, 210] on input "small" at bounding box center [972, 204] width 202 height 31
click at [1098, 258] on button "Search" at bounding box center [1133, 275] width 69 height 34
click at [518, 524] on div "Support & Resources Video Tutorials FAQ & Guides Marketing Education [PERSON_NA…" at bounding box center [784, 379] width 1568 height 758
click at [529, 208] on icon at bounding box center [528, 204] width 16 height 16
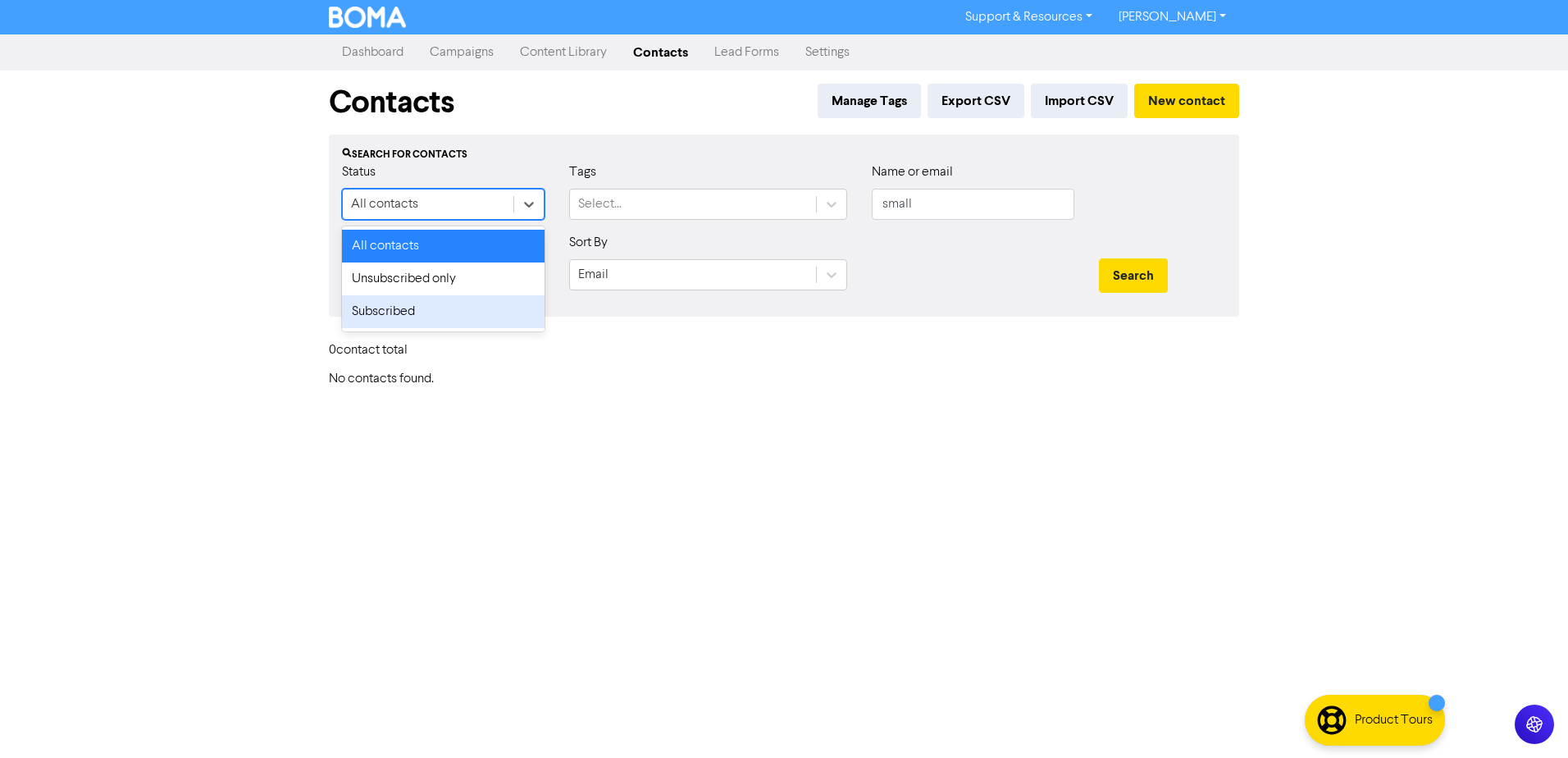
click at [437, 318] on div "Subscribed" at bounding box center [442, 311] width 202 height 33
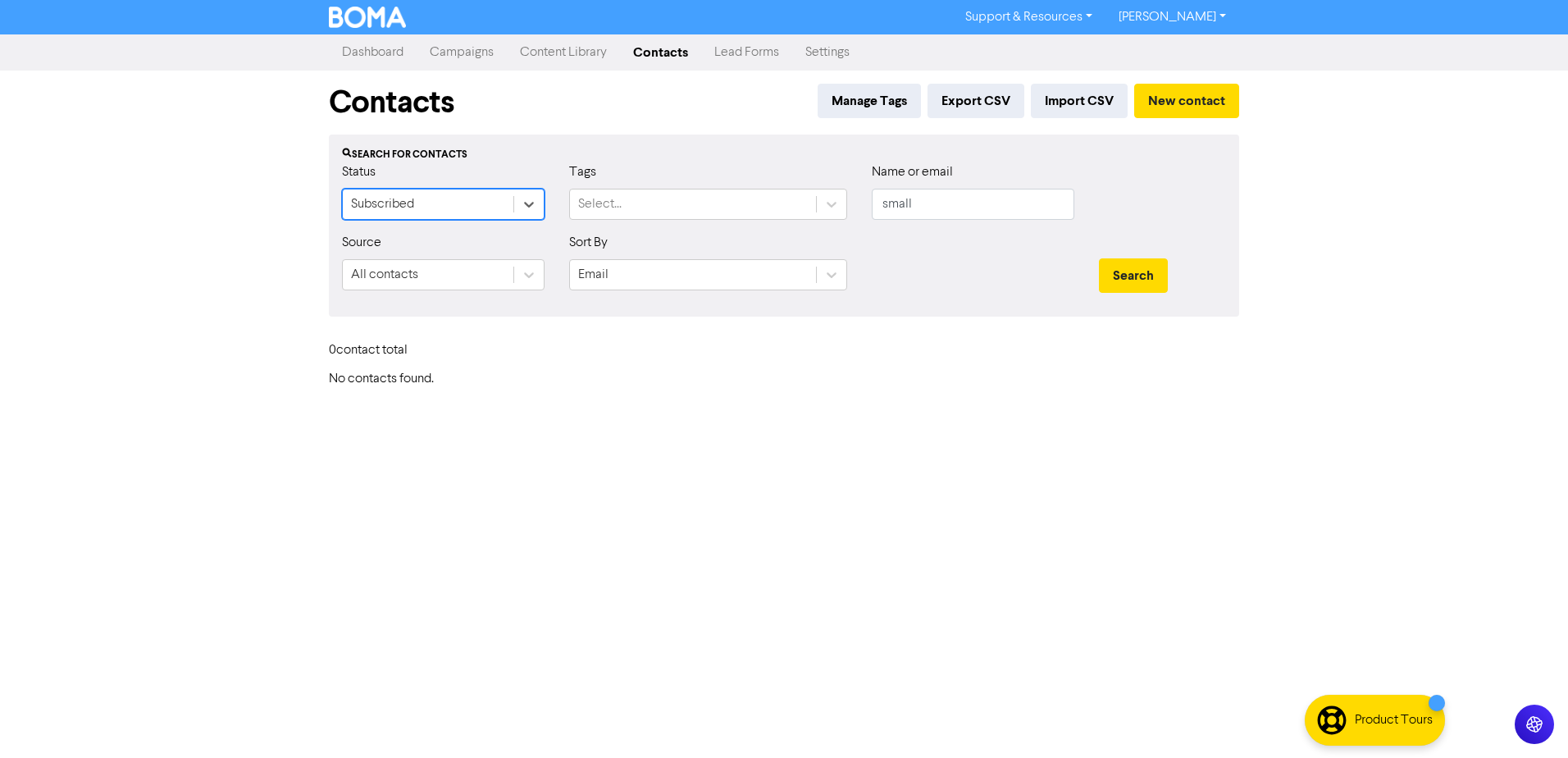
click at [612, 395] on div "Support & Resources Video Tutorials FAQ & Guides Marketing Education [PERSON_NA…" at bounding box center [784, 379] width 1568 height 758
click at [1137, 275] on button "Search" at bounding box center [1133, 275] width 69 height 34
